Goal: Complete application form

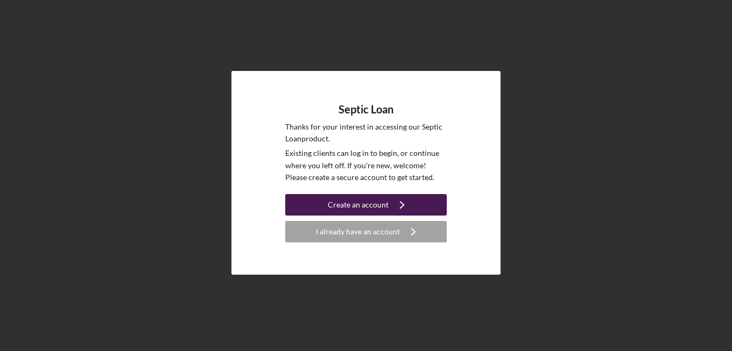
click at [364, 203] on div "Create an account" at bounding box center [358, 205] width 61 height 22
click at [313, 199] on button "Create an account Icon/Navigate" at bounding box center [365, 205] width 161 height 22
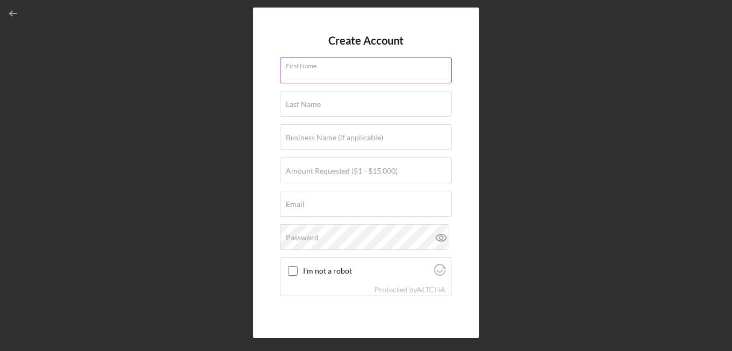
click at [338, 79] on input "First Name" at bounding box center [366, 71] width 172 height 26
type input "[PERSON_NAME]"
type input "[EMAIL_ADDRESS][DOMAIN_NAME]"
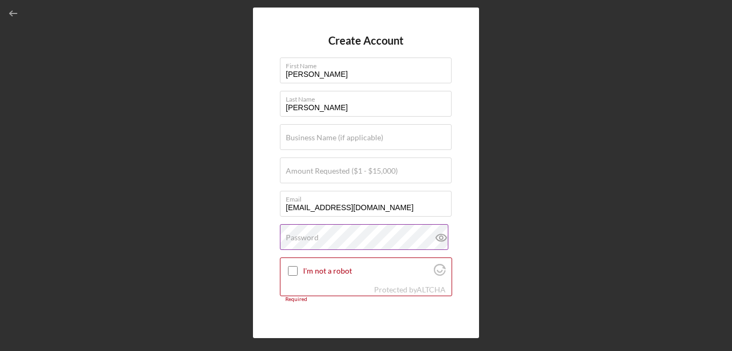
click at [309, 236] on label "Password" at bounding box center [302, 238] width 33 height 9
click at [296, 268] on input "I'm not a robot" at bounding box center [293, 271] width 10 height 10
checkbox input "true"
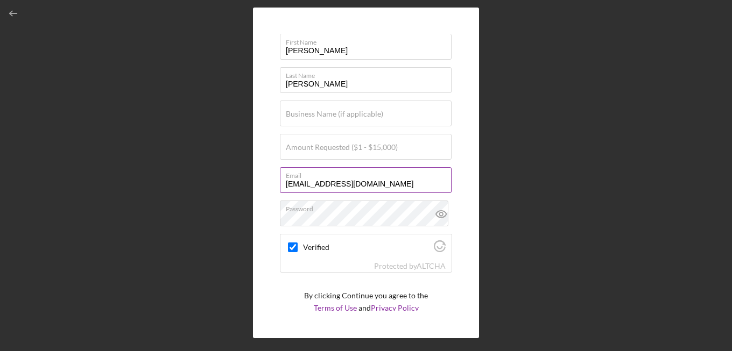
scroll to position [59, 0]
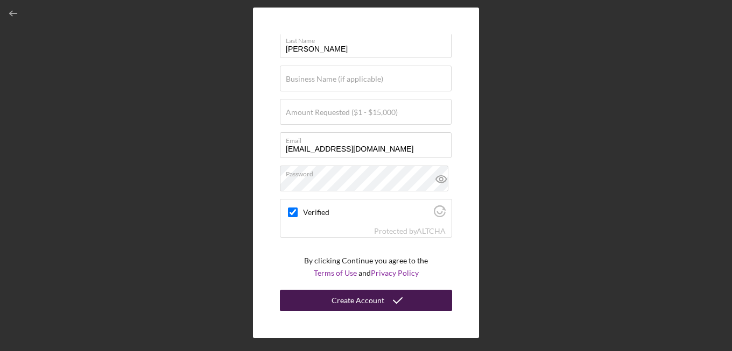
click at [373, 302] on div "Create Account" at bounding box center [357, 301] width 53 height 22
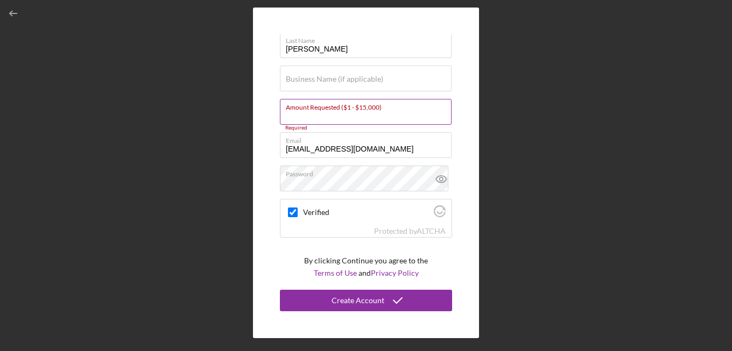
click at [419, 113] on input "Amount Requested ($1 - $15,000)" at bounding box center [366, 112] width 172 height 26
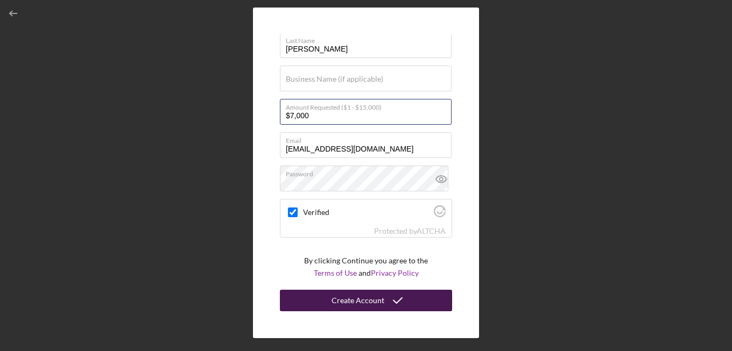
type input "$7,000"
click at [319, 302] on button "Create Account" at bounding box center [366, 301] width 172 height 22
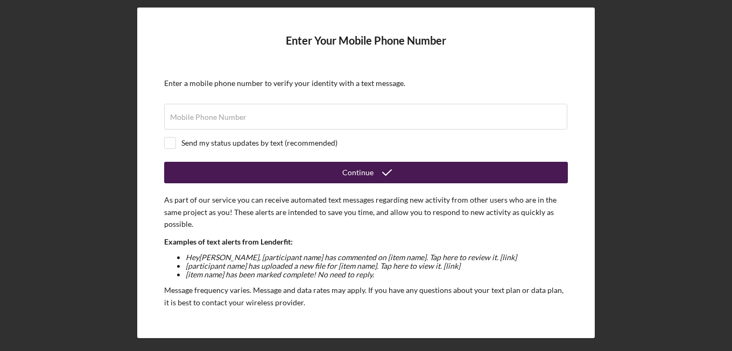
click at [360, 173] on div "Continue" at bounding box center [357, 173] width 31 height 22
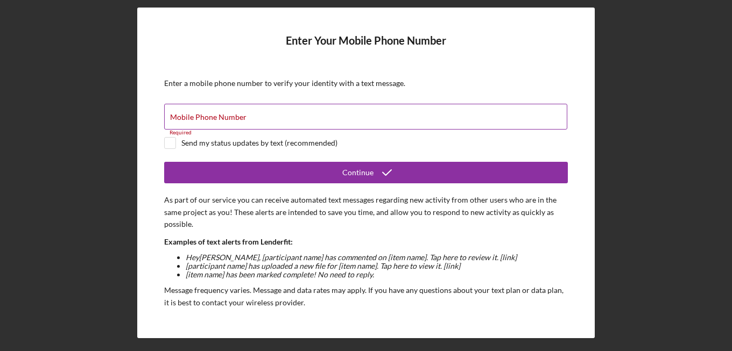
click at [473, 112] on div "Mobile Phone Number Required" at bounding box center [366, 117] width 404 height 27
click at [36, 82] on div "Enter Your Mobile Phone Number Enter a mobile phone number to verify your ident…" at bounding box center [365, 173] width 721 height 346
click at [153, 160] on div "Enter Your Mobile Phone Number Enter a mobile phone number to verify your ident…" at bounding box center [365, 173] width 457 height 330
